Goal: Transaction & Acquisition: Purchase product/service

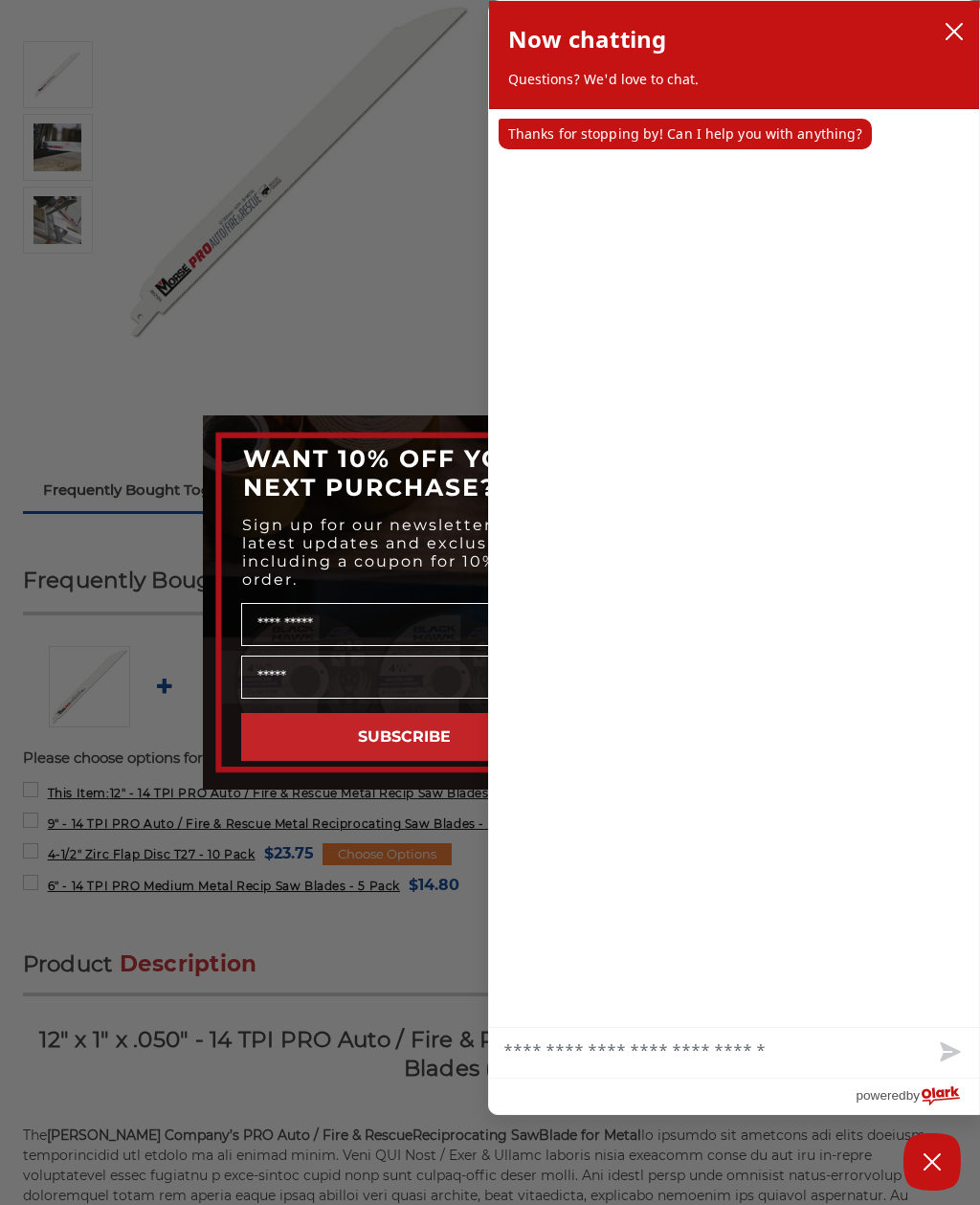
scroll to position [256, 0]
click at [943, 36] on button "close chatbox" at bounding box center [954, 32] width 31 height 29
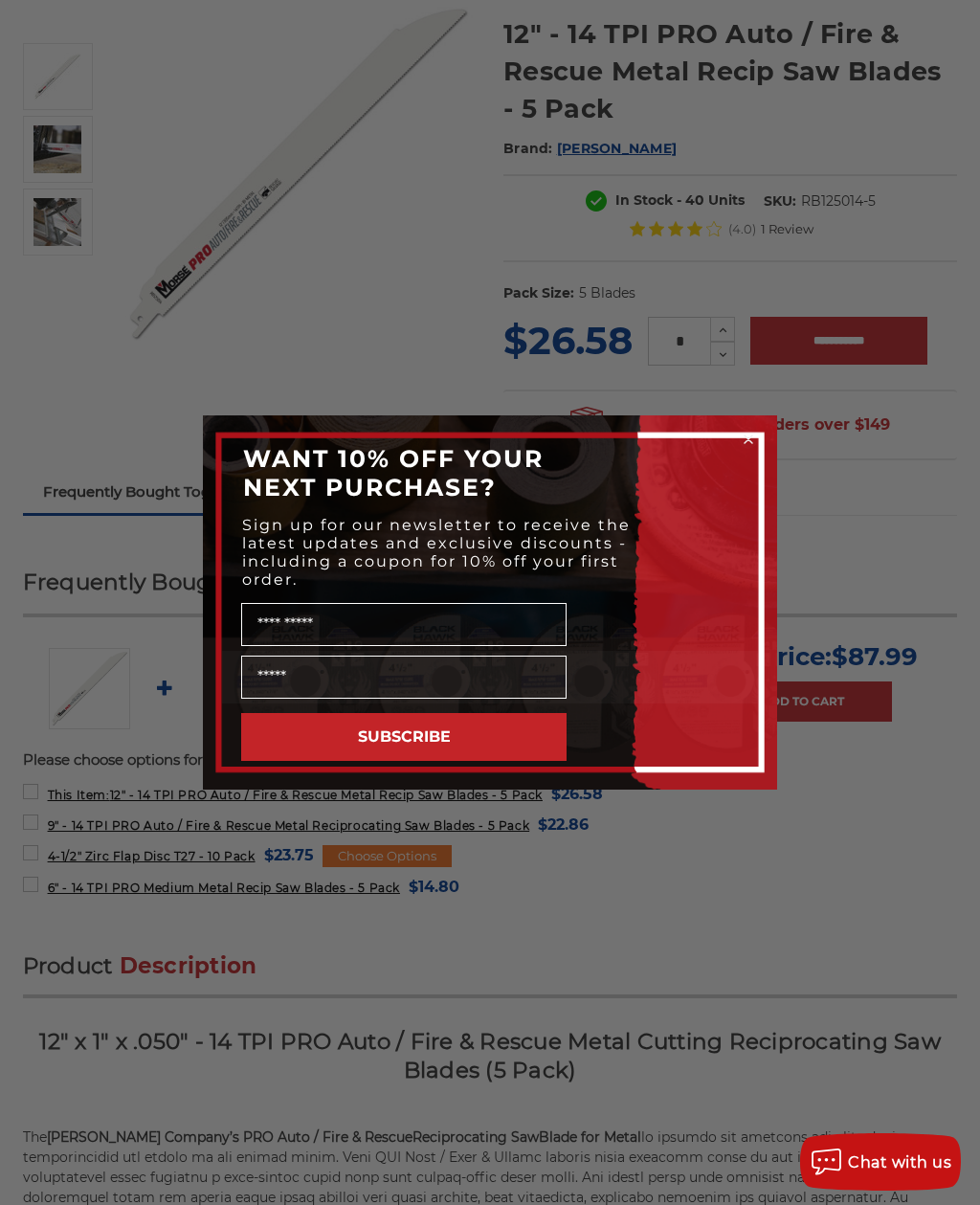
click at [761, 425] on form "WANT 10% OFF YOUR NEXT PURCHASE? Sign up for our newsletter to receive the late…" at bounding box center [489, 602] width 574 height 374
click at [755, 436] on circle "Close dialog" at bounding box center [749, 439] width 18 height 18
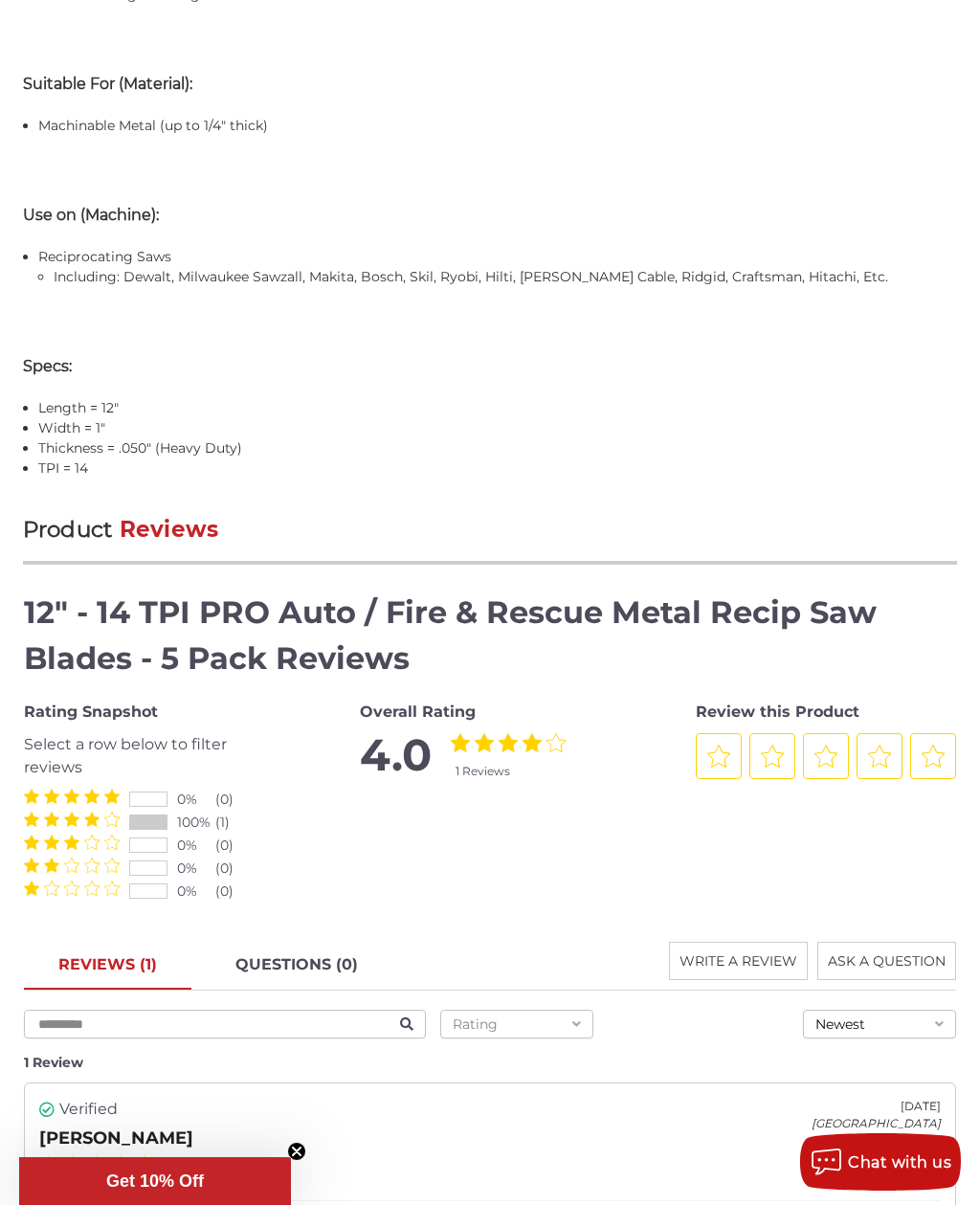
scroll to position [2249, 0]
